Goal: Information Seeking & Learning: Find specific fact

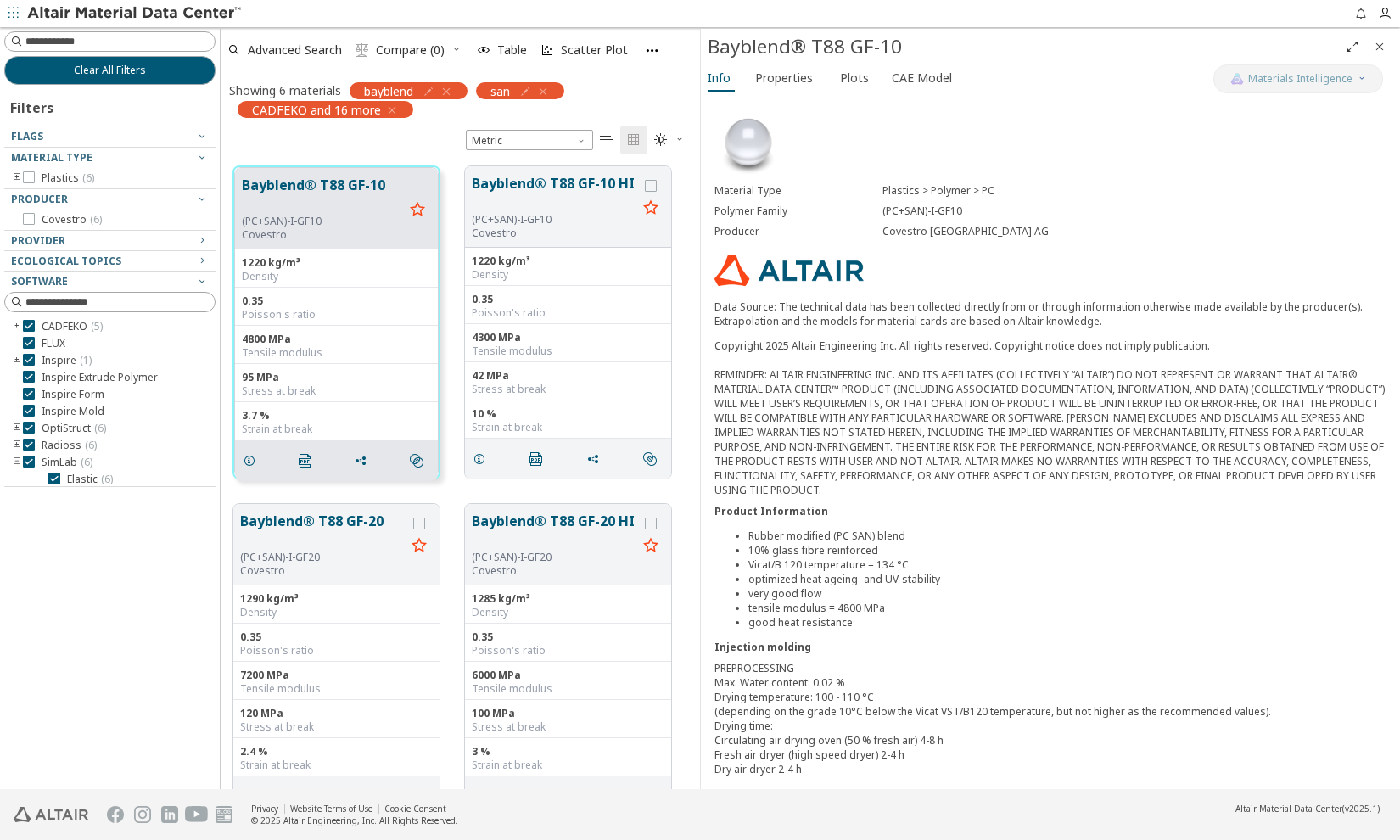
scroll to position [624, 466]
click at [547, 88] on icon "button" at bounding box center [542, 92] width 14 height 14
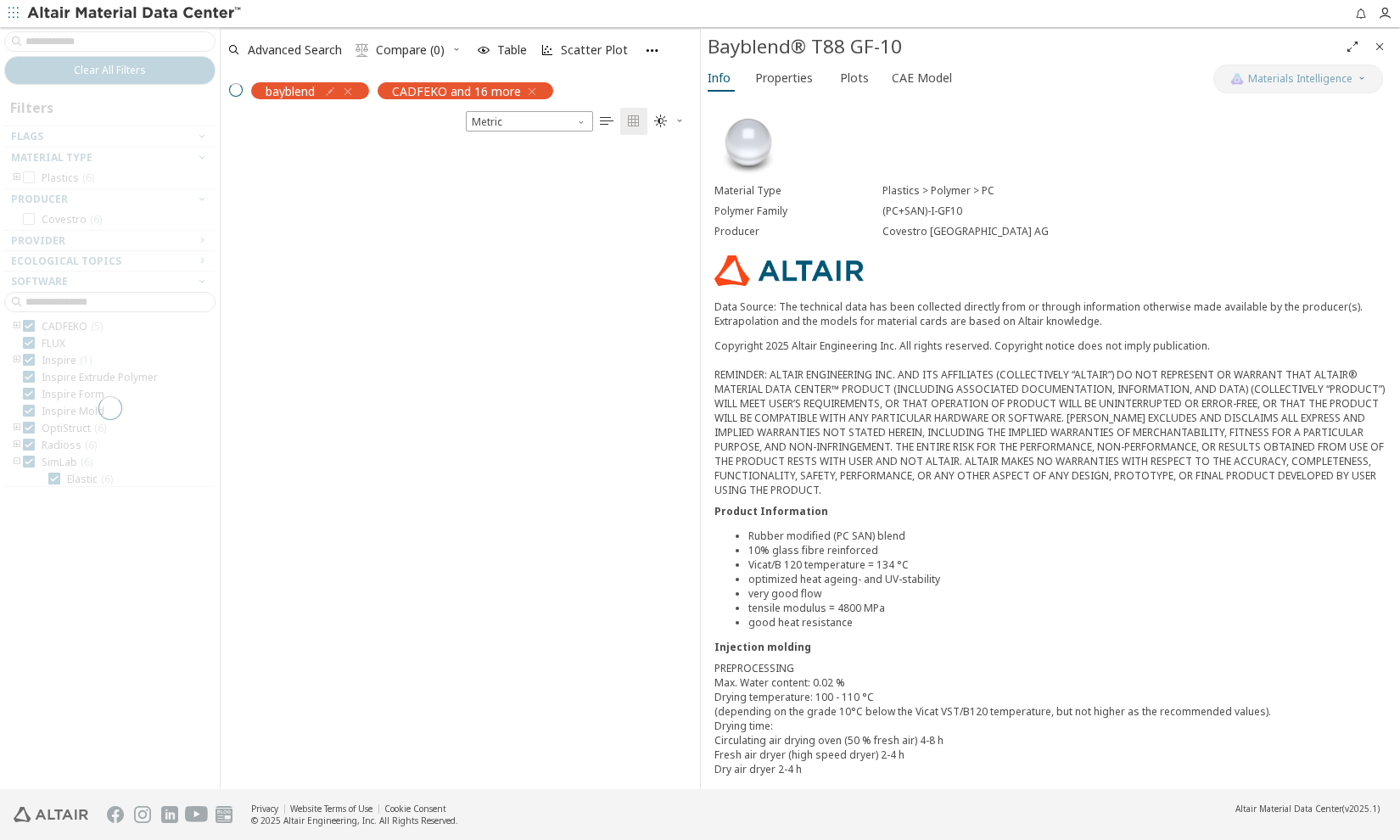
scroll to position [642, 466]
click at [353, 93] on div "bayblend" at bounding box center [306, 91] width 126 height 17
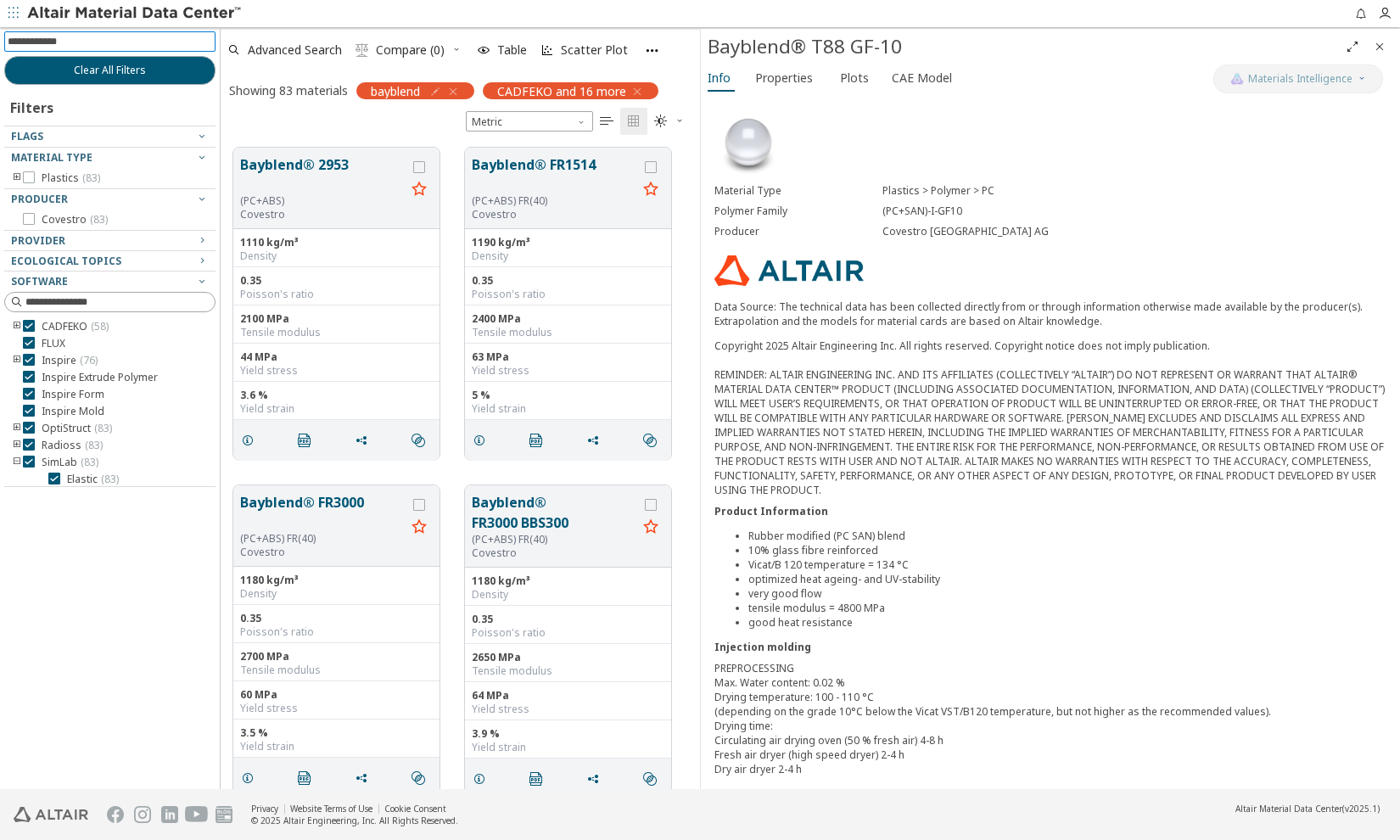
click at [70, 44] on input at bounding box center [111, 41] width 208 height 18
type input "**********"
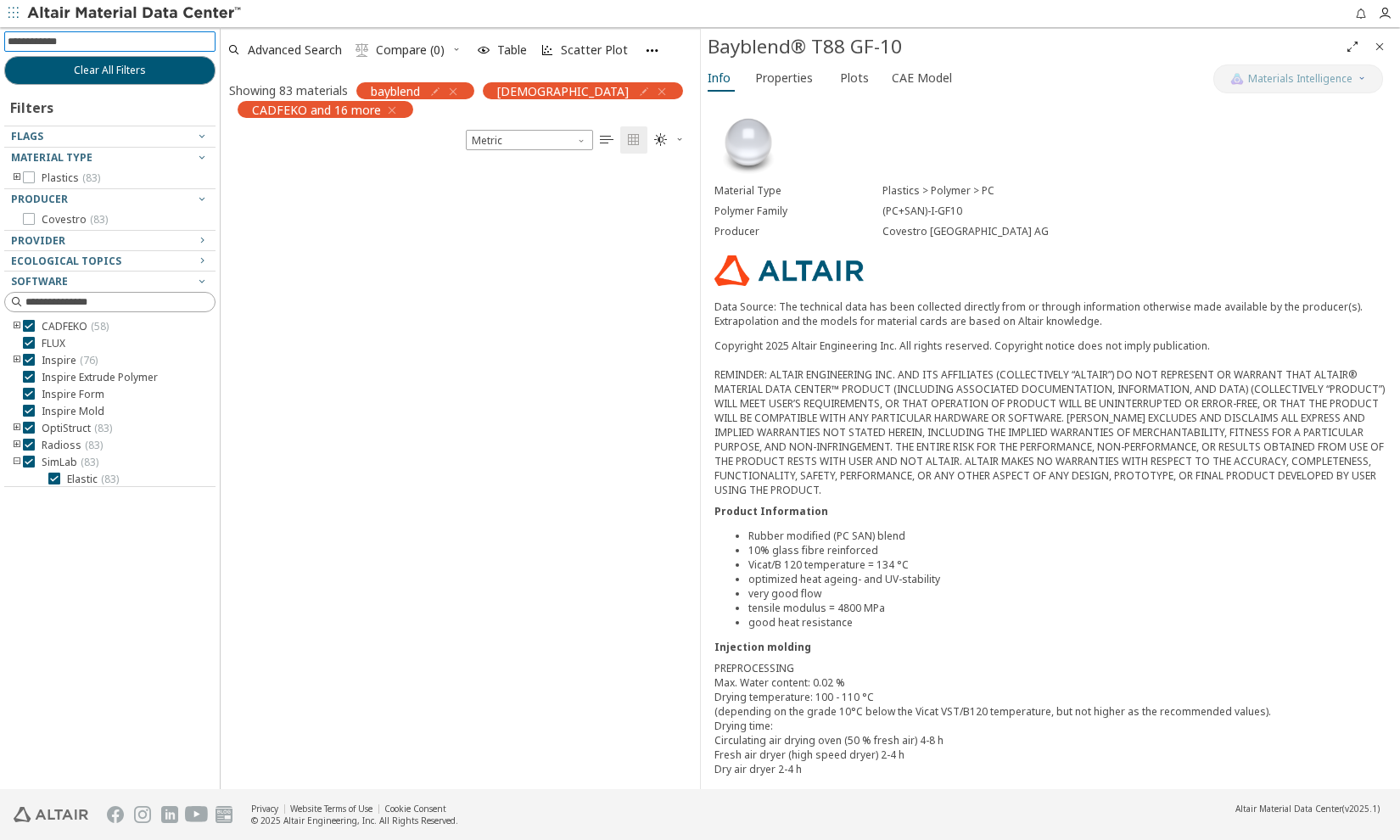
scroll to position [12, 12]
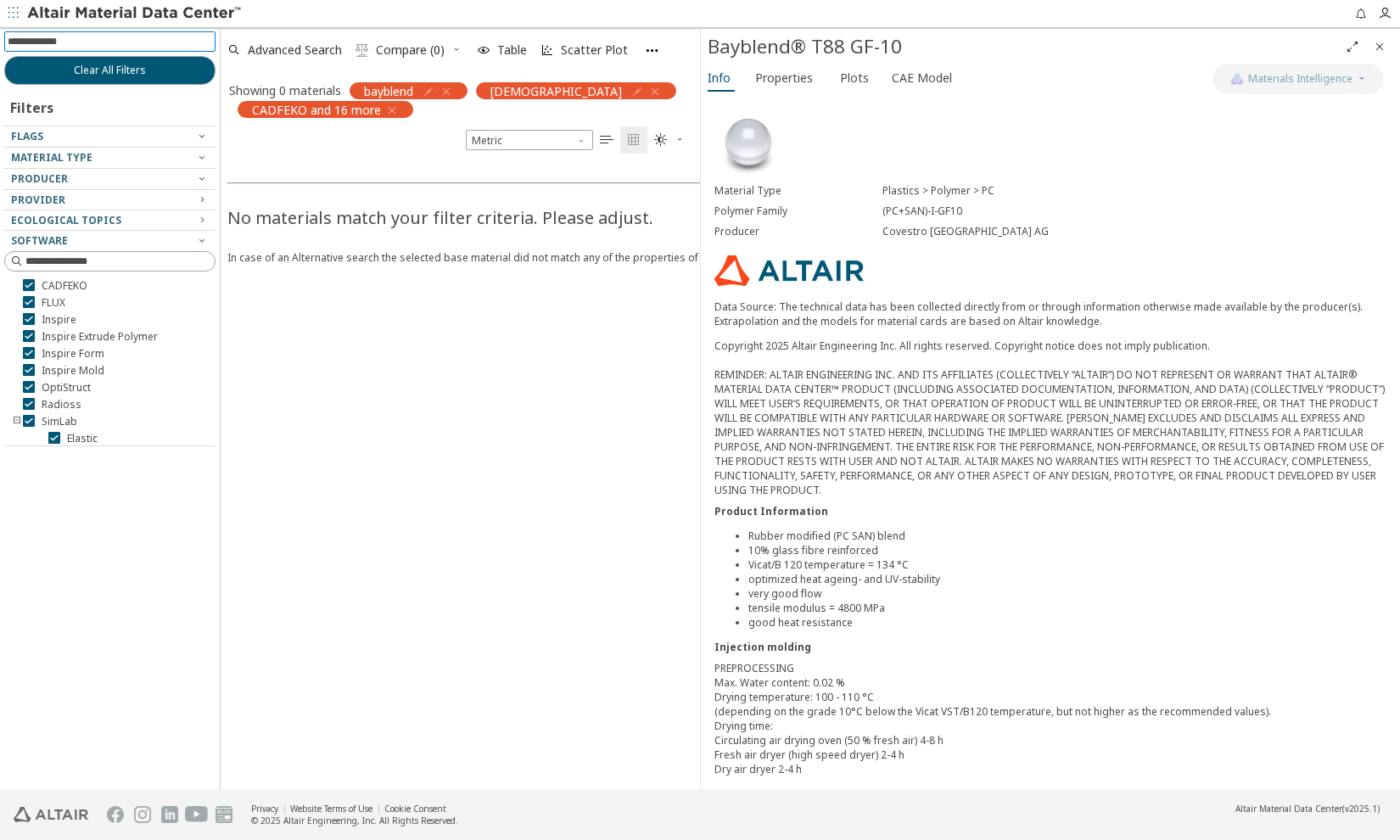
click at [443, 89] on icon "button" at bounding box center [446, 92] width 14 height 14
click at [521, 88] on icon "button" at bounding box center [528, 92] width 14 height 14
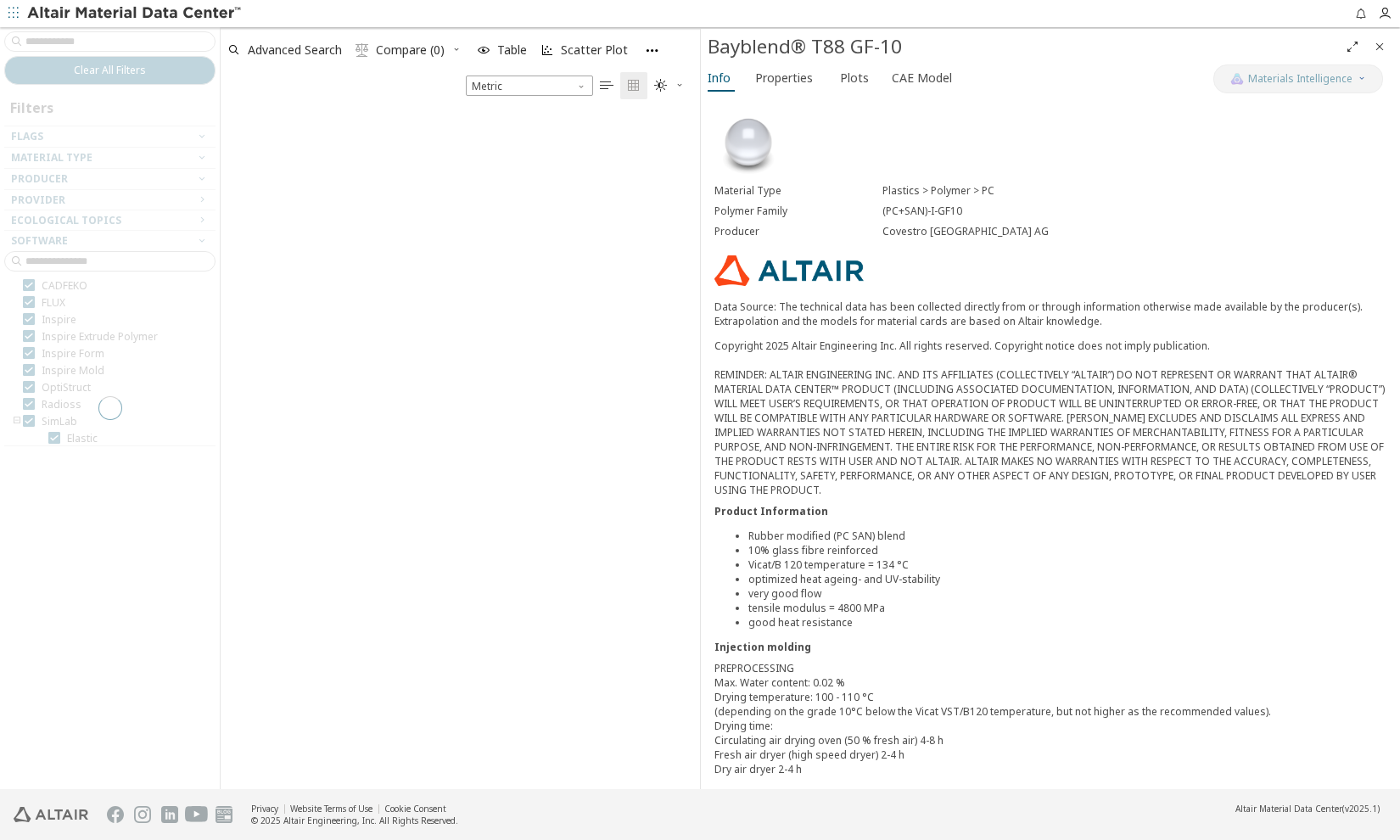
click at [100, 42] on div at bounding box center [110, 408] width 220 height 761
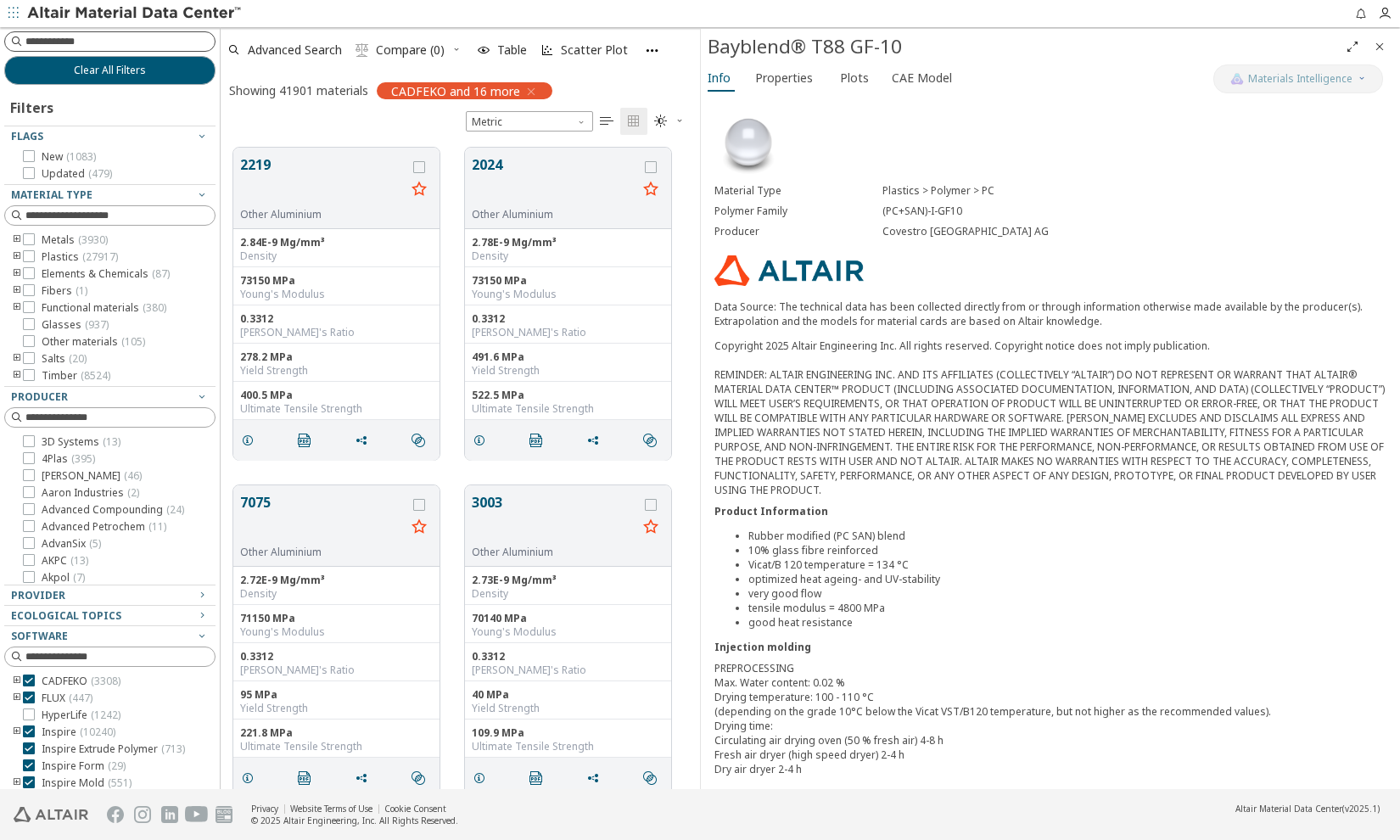
scroll to position [642, 466]
click at [62, 40] on input at bounding box center [111, 41] width 208 height 18
type input "******"
